Goal: Task Accomplishment & Management: Use online tool/utility

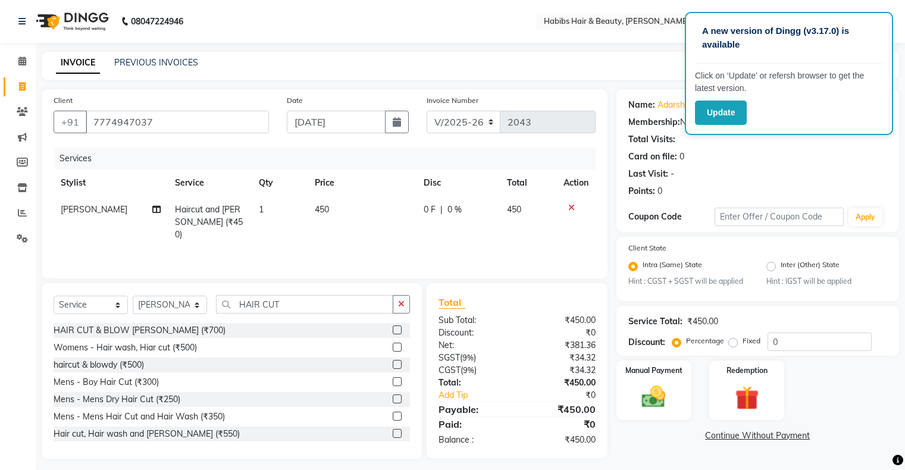
select select "3714"
select select "service"
select select "63156"
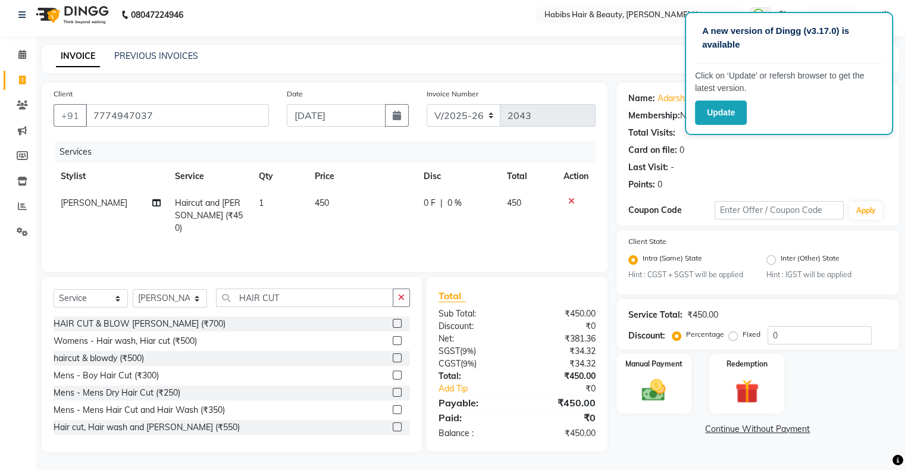
scroll to position [88, 0]
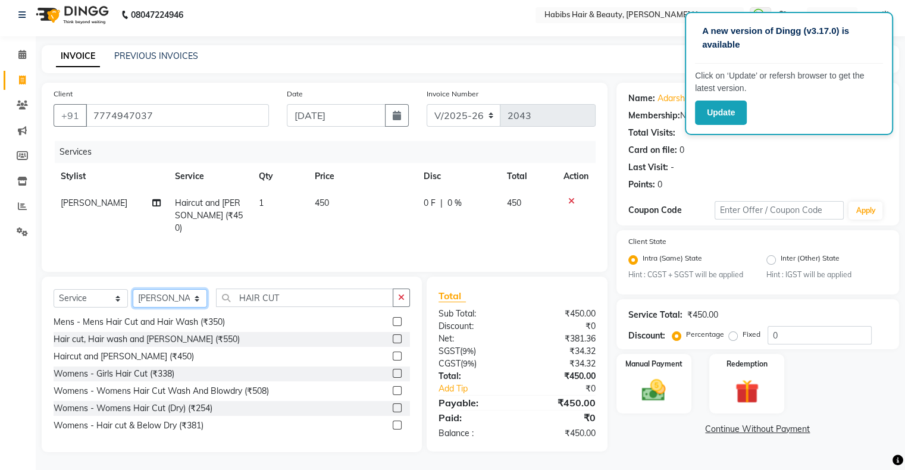
click at [199, 300] on select "Select Stylist Admin Aman Gayatri Jeetu Mick Raj Rashmi Rasika Sarang" at bounding box center [170, 298] width 74 height 18
click at [526, 345] on div "₹34.32" at bounding box center [560, 351] width 87 height 12
click at [18, 58] on icon at bounding box center [22, 54] width 8 height 9
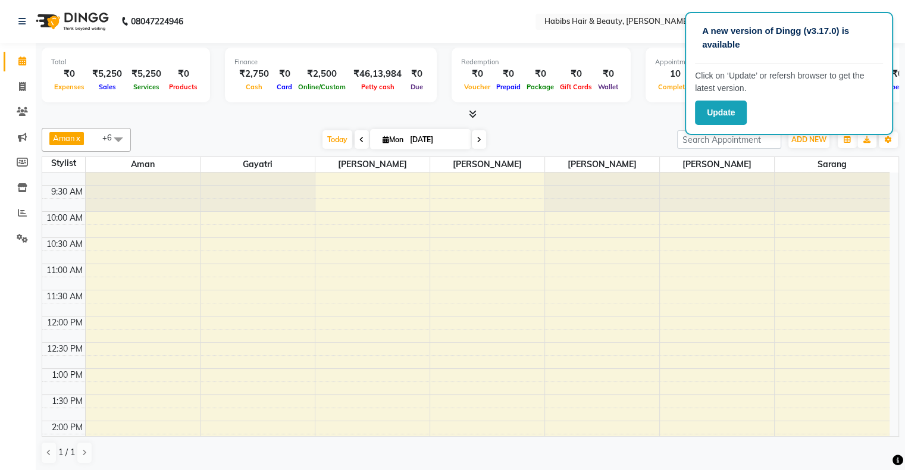
scroll to position [12, 0]
click at [19, 115] on icon at bounding box center [22, 111] width 11 height 9
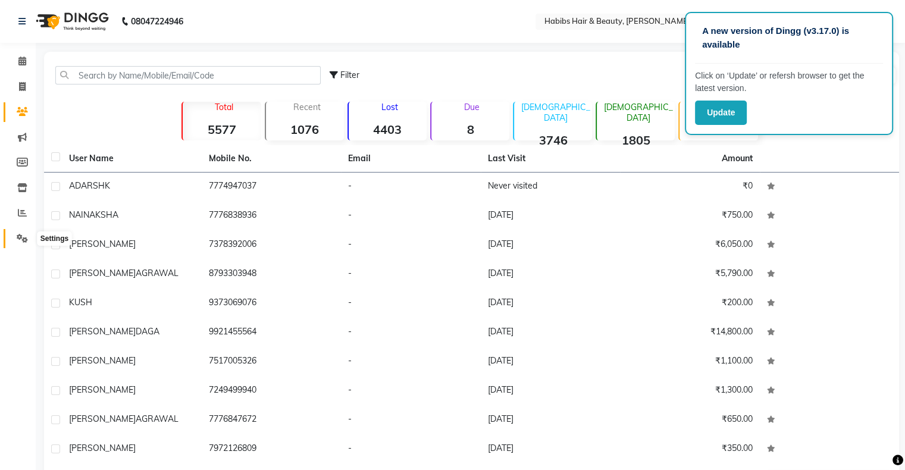
click at [26, 236] on icon at bounding box center [22, 238] width 11 height 9
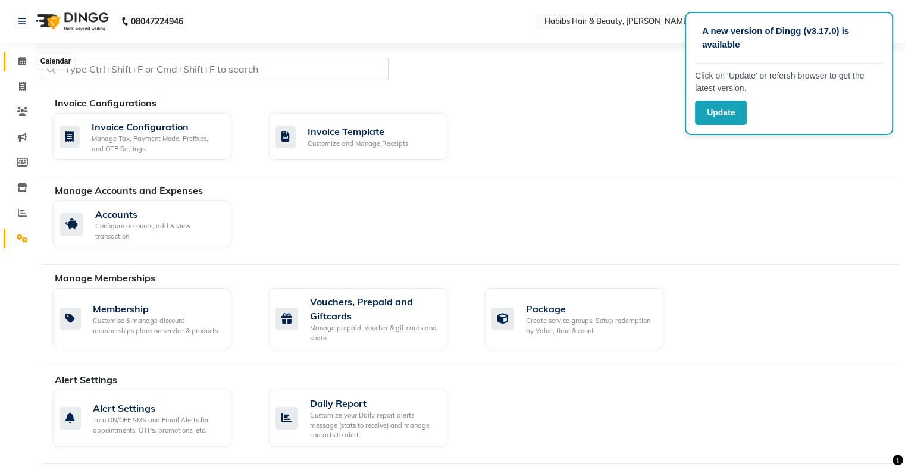
click at [18, 58] on icon at bounding box center [22, 61] width 8 height 9
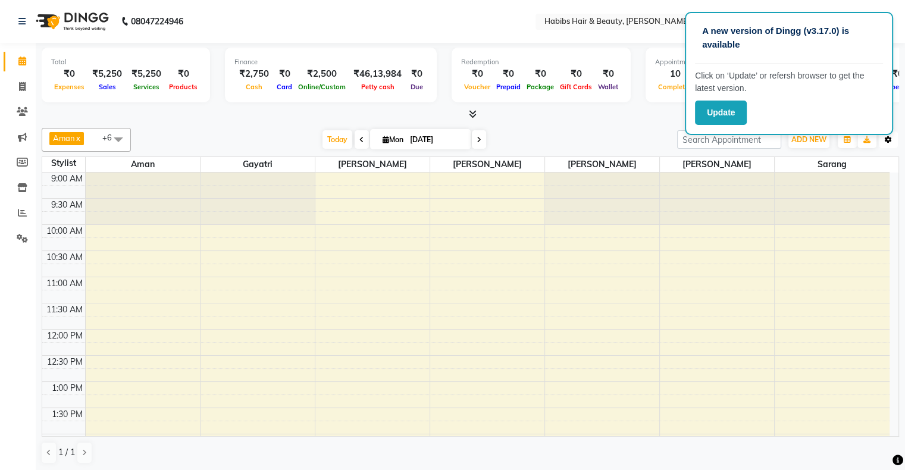
click at [889, 144] on button "Toggle Dropdown" at bounding box center [888, 139] width 19 height 17
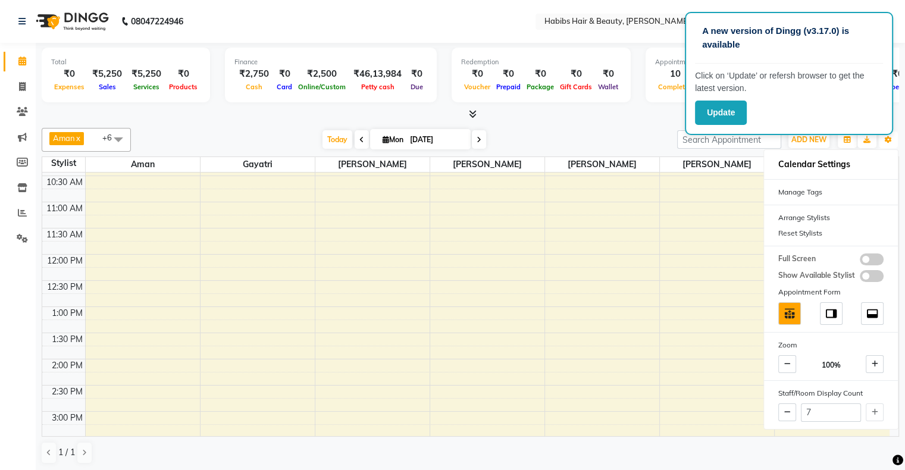
scroll to position [102, 0]
click at [387, 258] on div "9:00 AM 9:30 AM 10:00 AM 10:30 AM 11:00 AM 11:30 AM 12:00 PM 12:30 PM 1:00 PM 1…" at bounding box center [465, 436] width 847 height 732
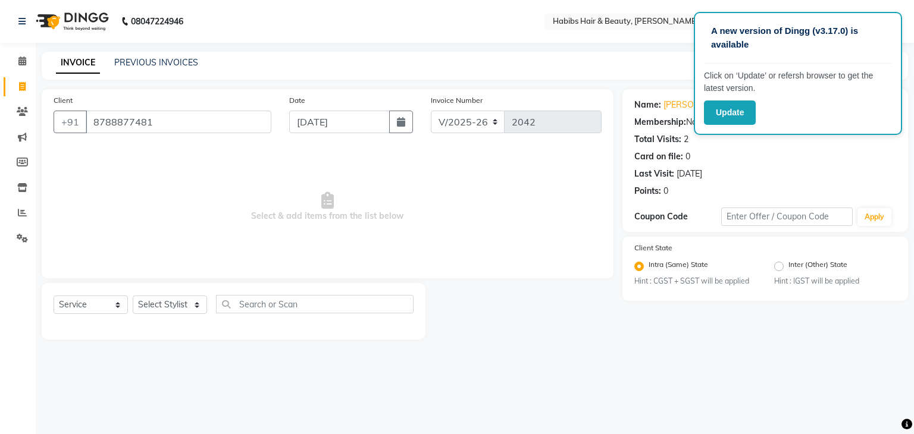
select select "3714"
select select "service"
click at [25, 61] on icon at bounding box center [22, 61] width 8 height 9
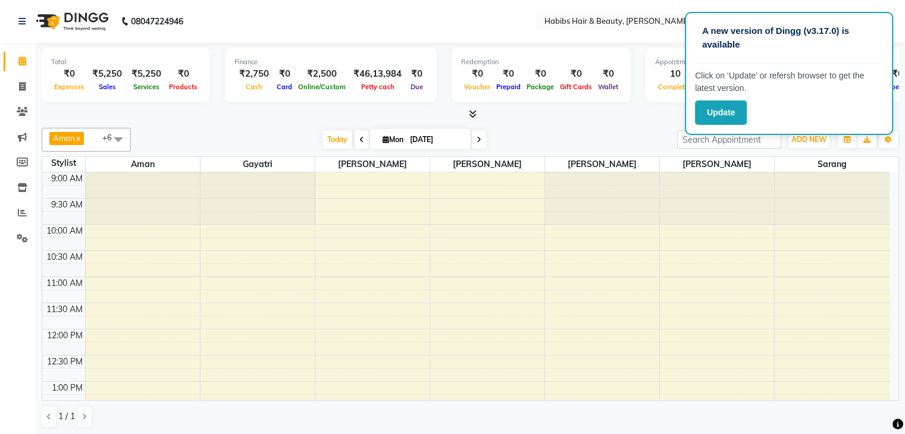
click at [119, 134] on span at bounding box center [118, 139] width 24 height 23
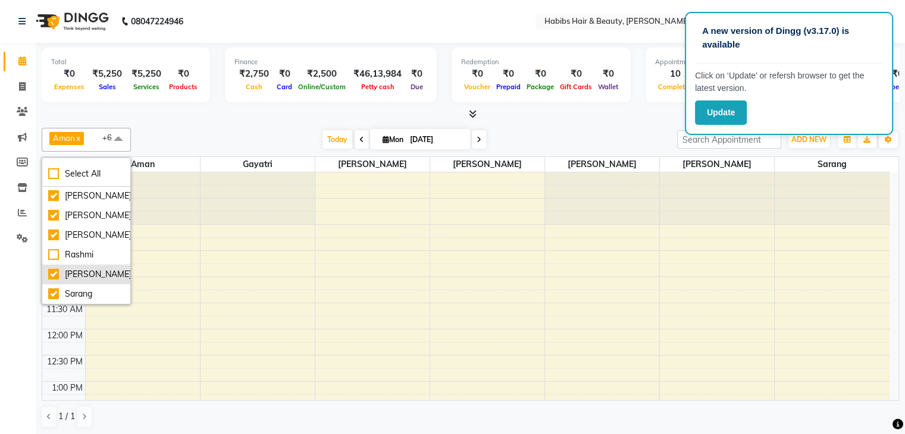
scroll to position [1, 0]
click at [53, 272] on div "[PERSON_NAME]" at bounding box center [86, 274] width 76 height 12
checkbox input "false"
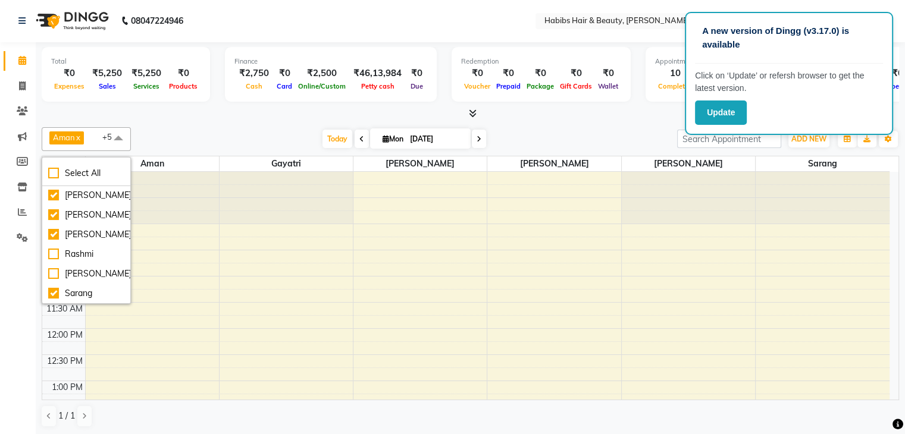
click at [120, 136] on span at bounding box center [118, 138] width 24 height 23
